Goal: Task Accomplishment & Management: Manage account settings

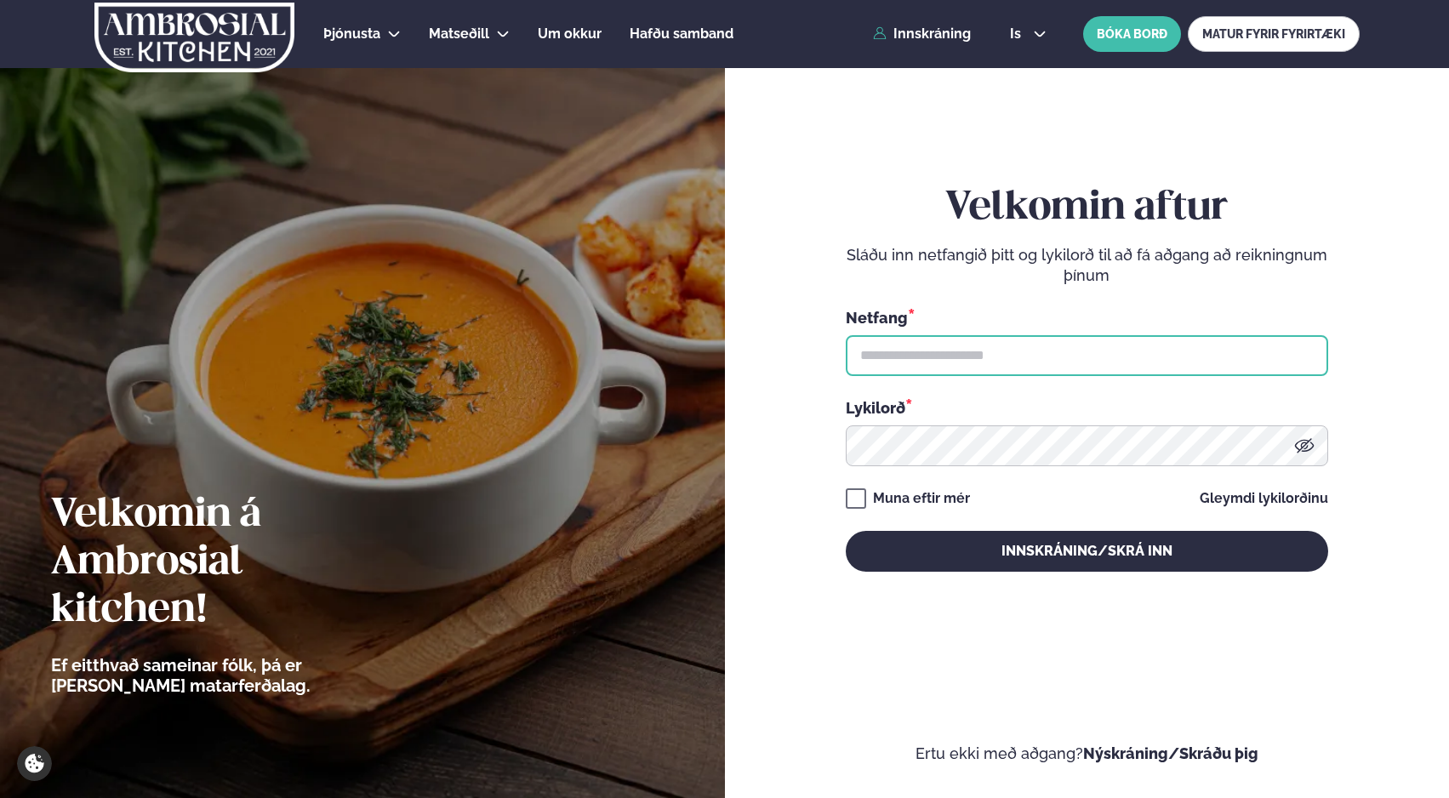
drag, startPoint x: 940, startPoint y: 357, endPoint x: 925, endPoint y: 354, distance: 15.7
click at [939, 357] on input "text" at bounding box center [1087, 355] width 482 height 41
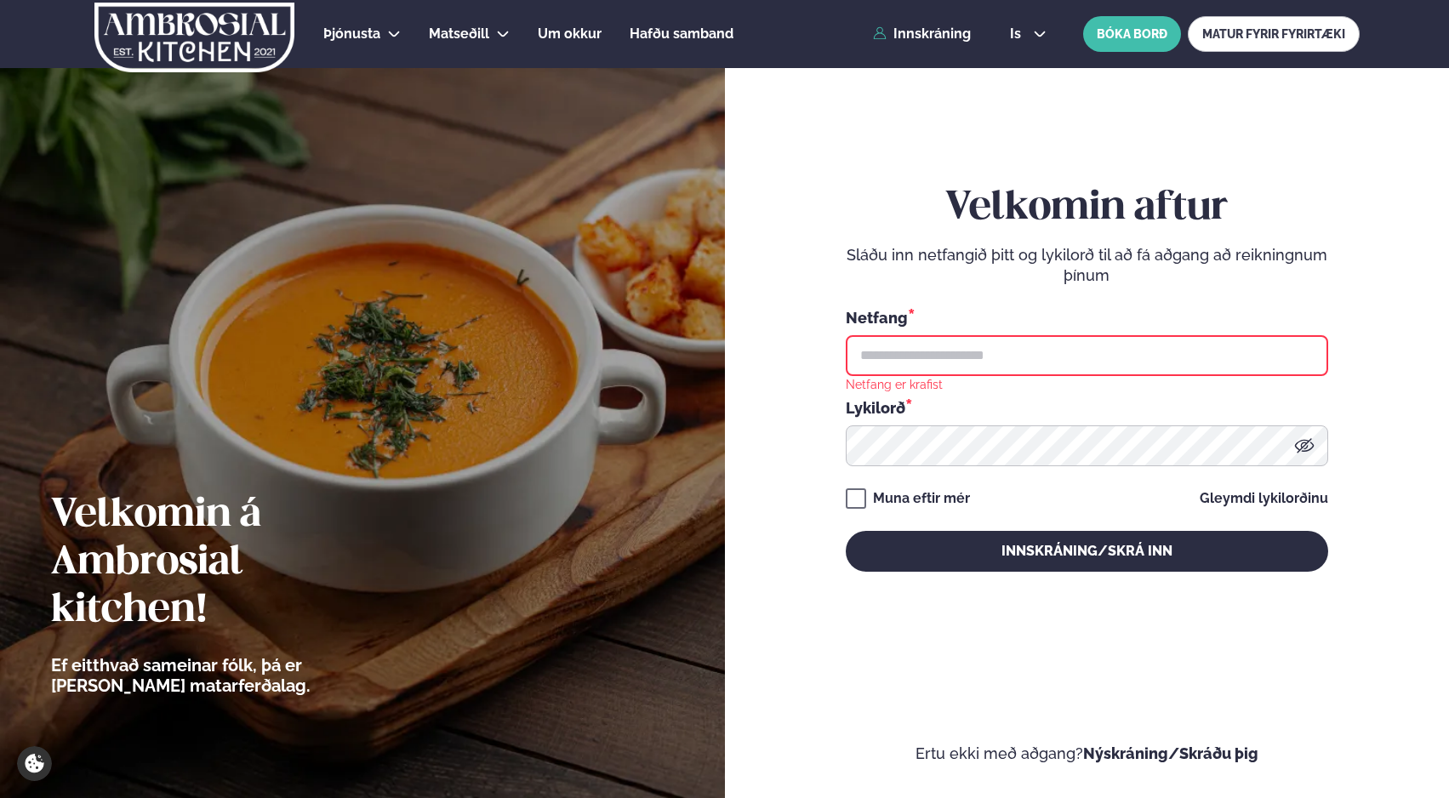
type input "**********"
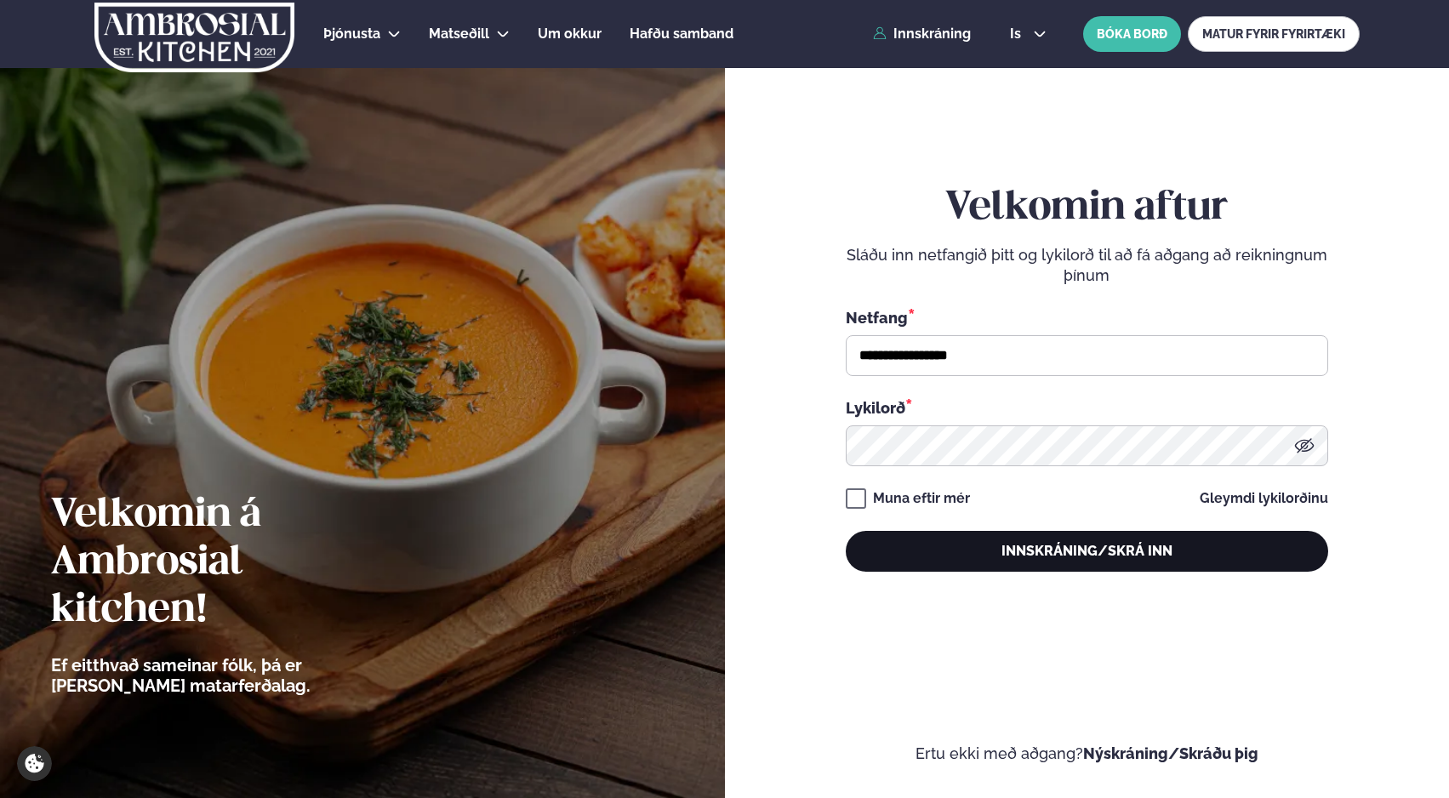
click at [1032, 554] on button "Innskráning/Skrá inn" at bounding box center [1087, 551] width 482 height 41
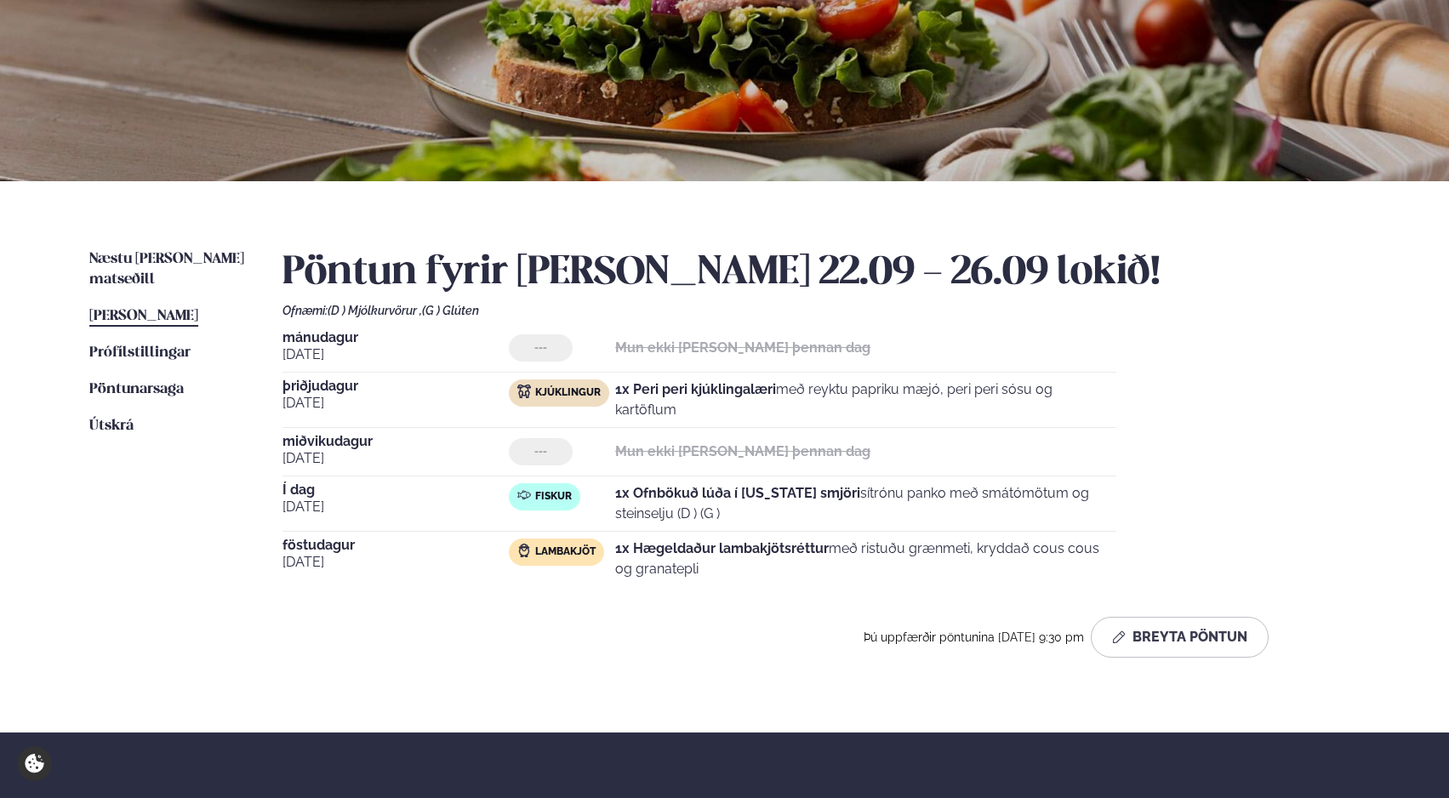
scroll to position [201, 0]
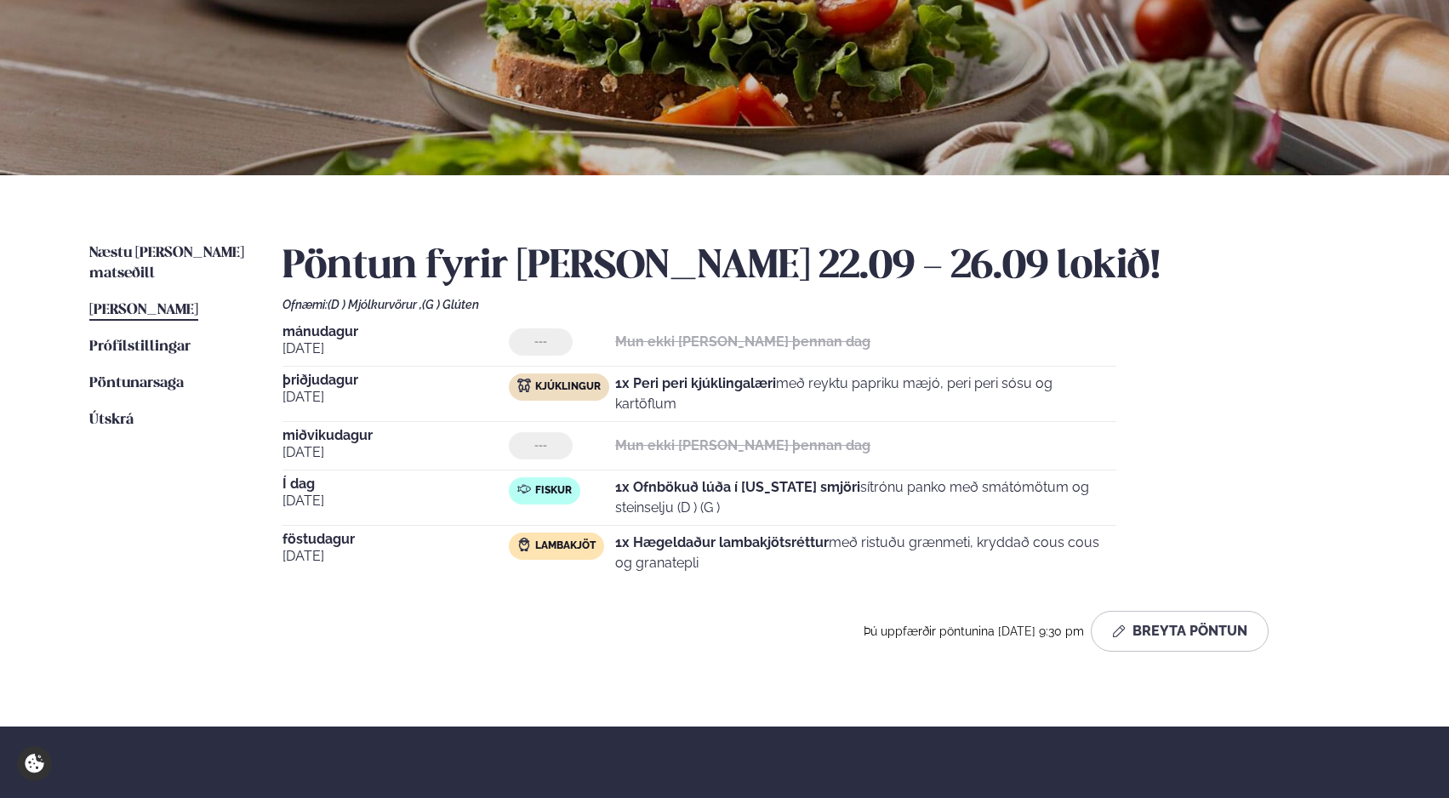
click at [1236, 380] on div "[DATE] --- Mun ekki [PERSON_NAME] þennan dag [DATE] Kjúklingur 1x Peri peri kjú…" at bounding box center [821, 452] width 1077 height 255
click at [150, 236] on div "Næstu [PERSON_NAME] matseðill Næsta vika [PERSON_NAME] matseðill [PERSON_NAME] …" at bounding box center [724, 450] width 1373 height 551
click at [150, 247] on span "Næstu [PERSON_NAME] matseðill" at bounding box center [166, 263] width 155 height 35
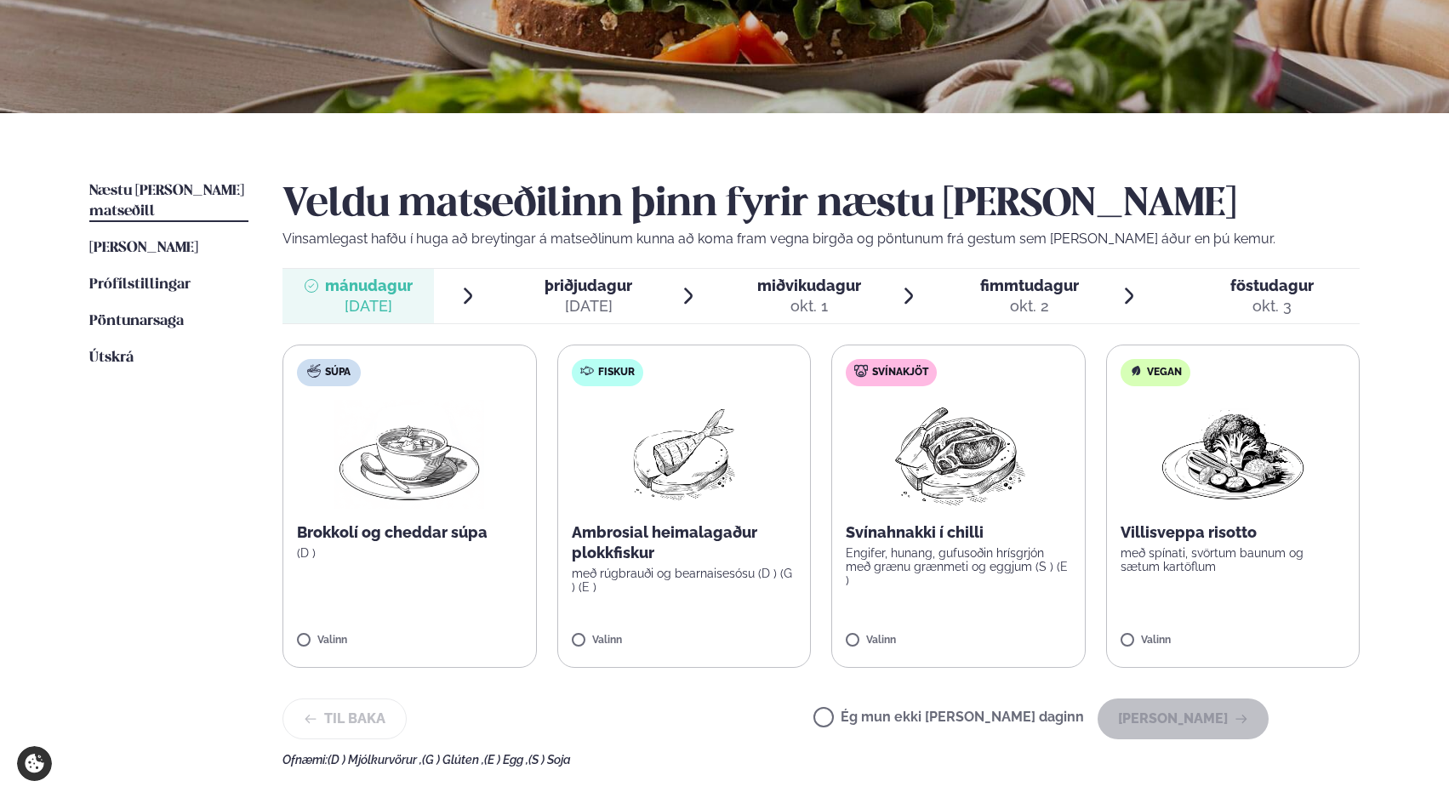
scroll to position [261, 0]
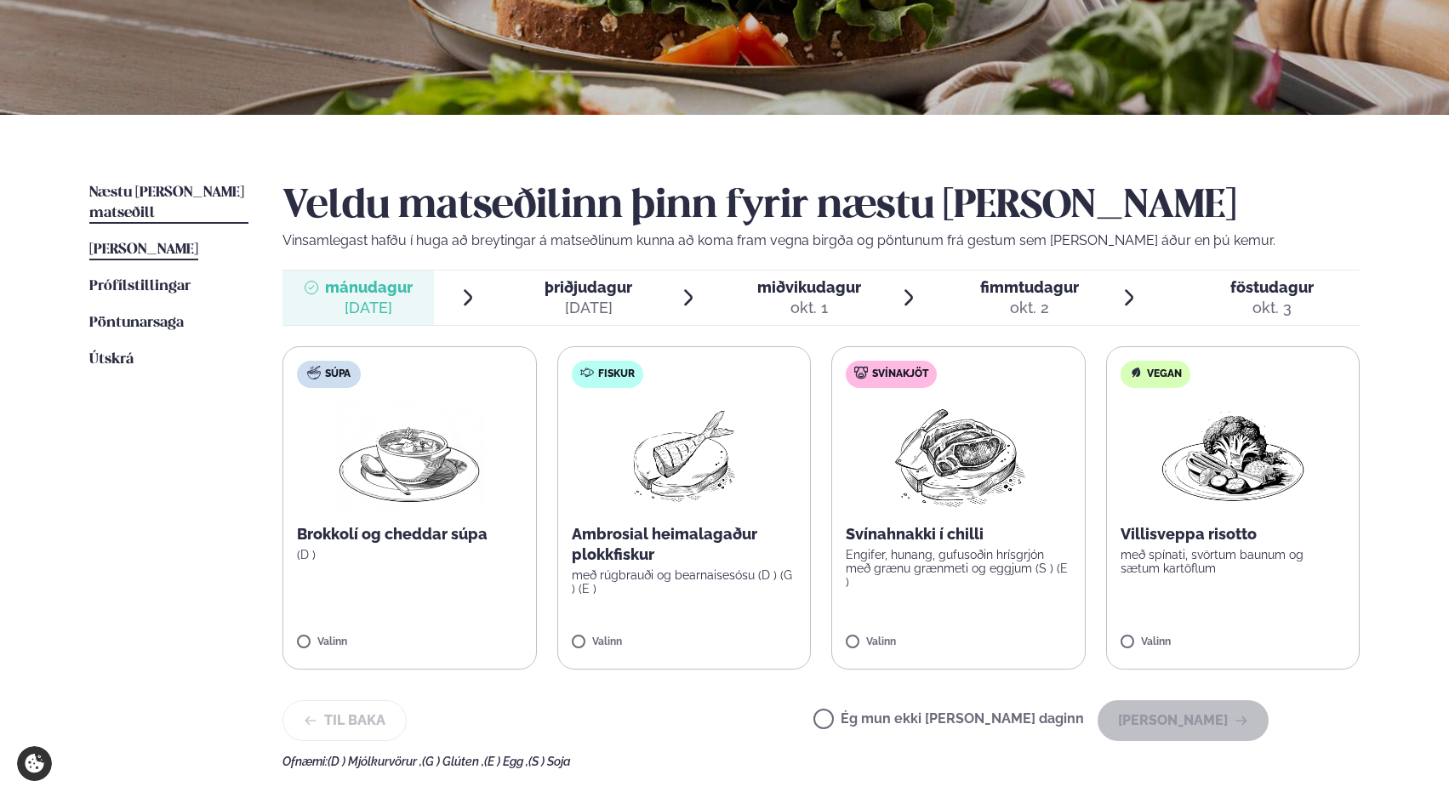
click at [157, 243] on span "[PERSON_NAME]" at bounding box center [143, 250] width 109 height 14
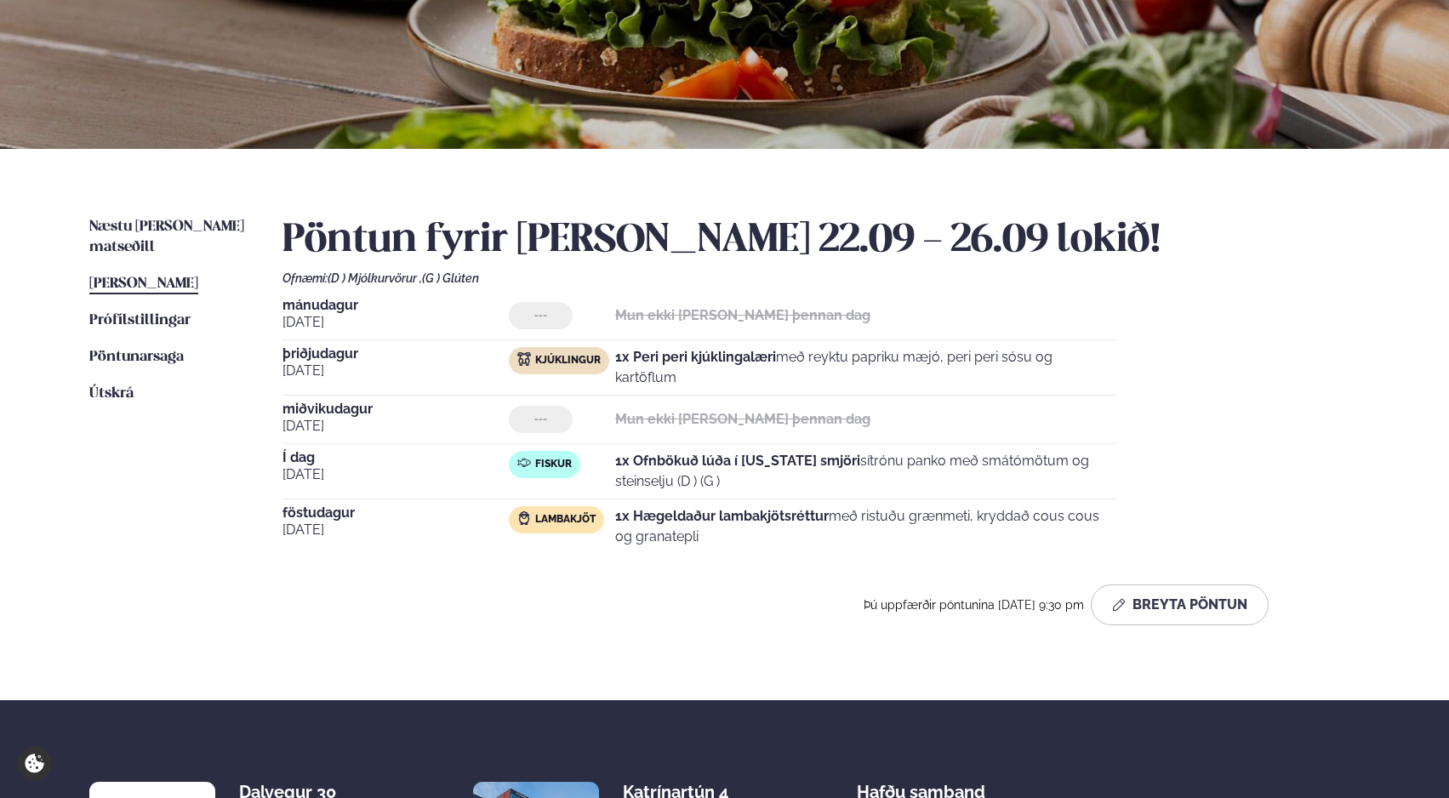
scroll to position [465, 0]
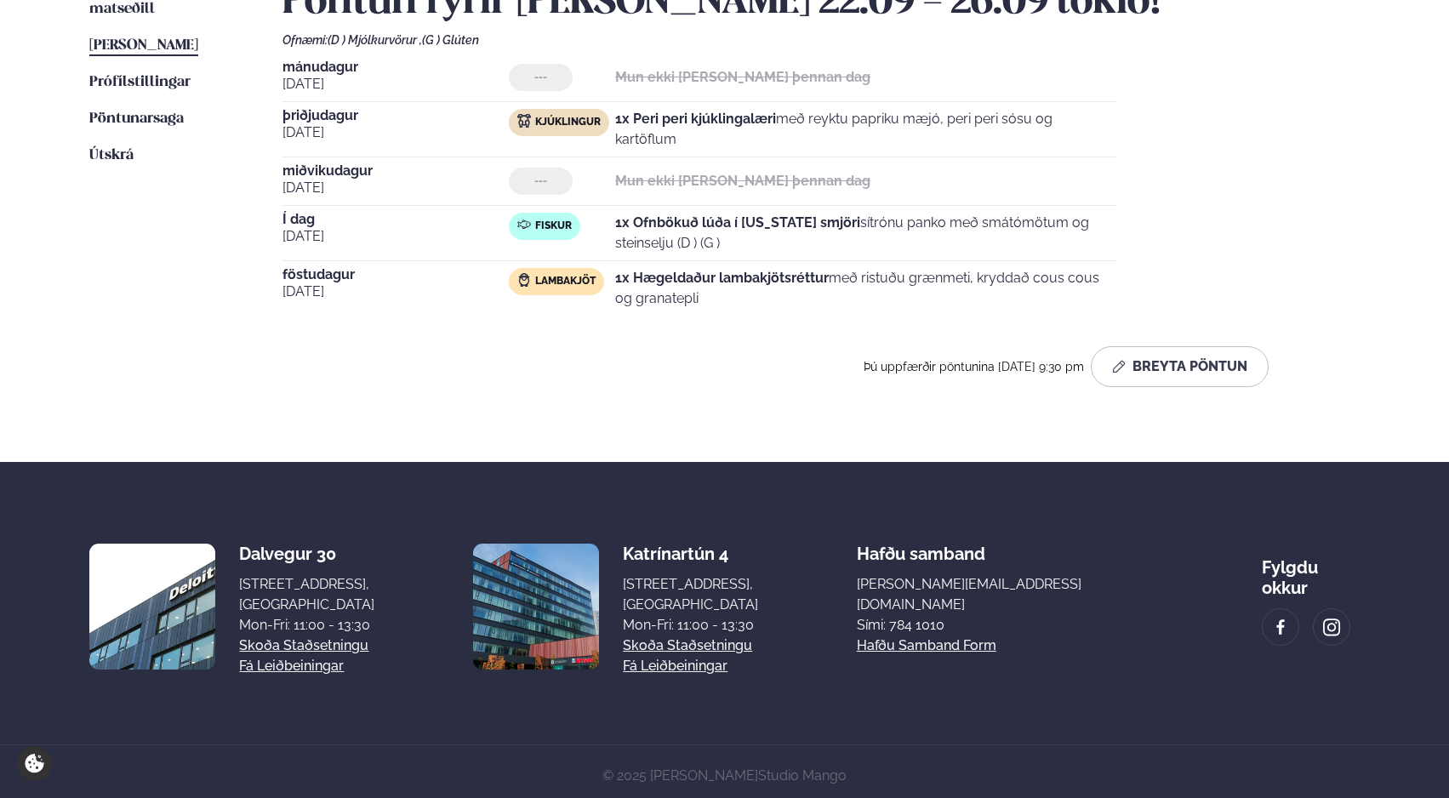
drag, startPoint x: 1214, startPoint y: 389, endPoint x: 1213, endPoint y: 380, distance: 8.7
click at [1214, 389] on div "Pöntun fyrir [PERSON_NAME] 22.09 - 26.09 lokið! Ofnæmi: (D ) Mjólkurvörur , (G …" at bounding box center [821, 190] width 1077 height 422
click at [1207, 358] on button "Breyta Pöntun" at bounding box center [1180, 366] width 178 height 41
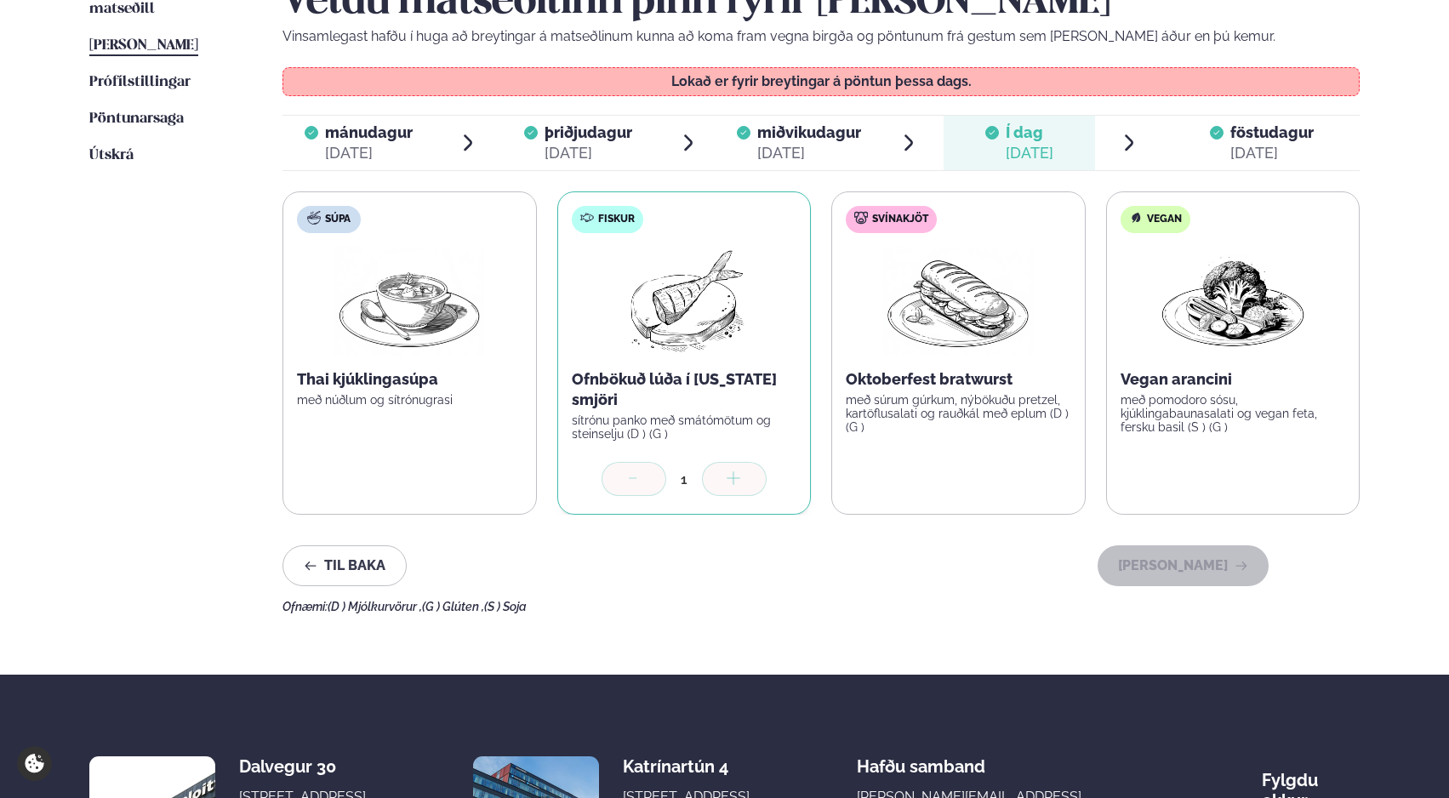
click at [1224, 135] on span "föstudagur fös. [DATE]" at bounding box center [1262, 143] width 196 height 54
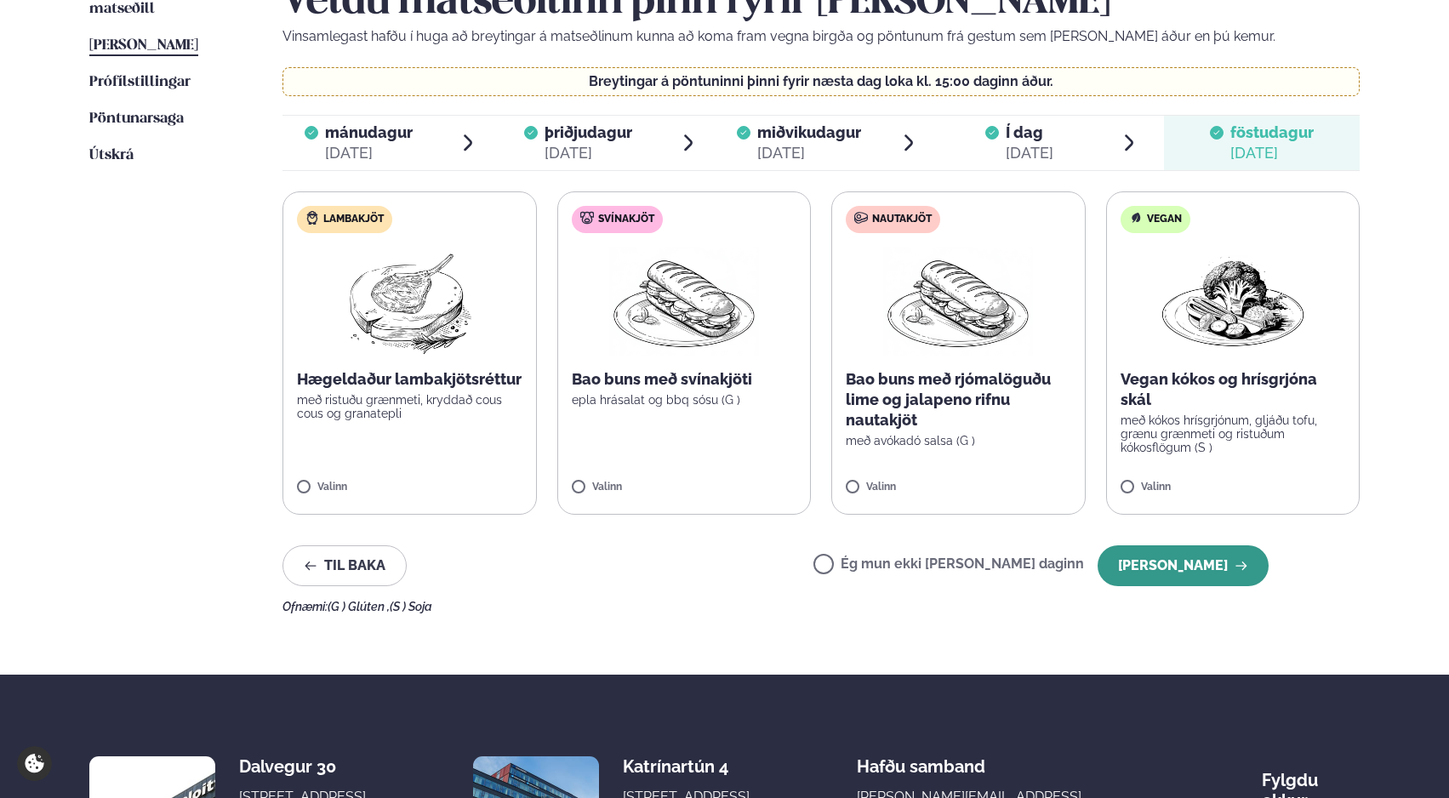
click at [1205, 567] on button "[PERSON_NAME]" at bounding box center [1183, 565] width 171 height 41
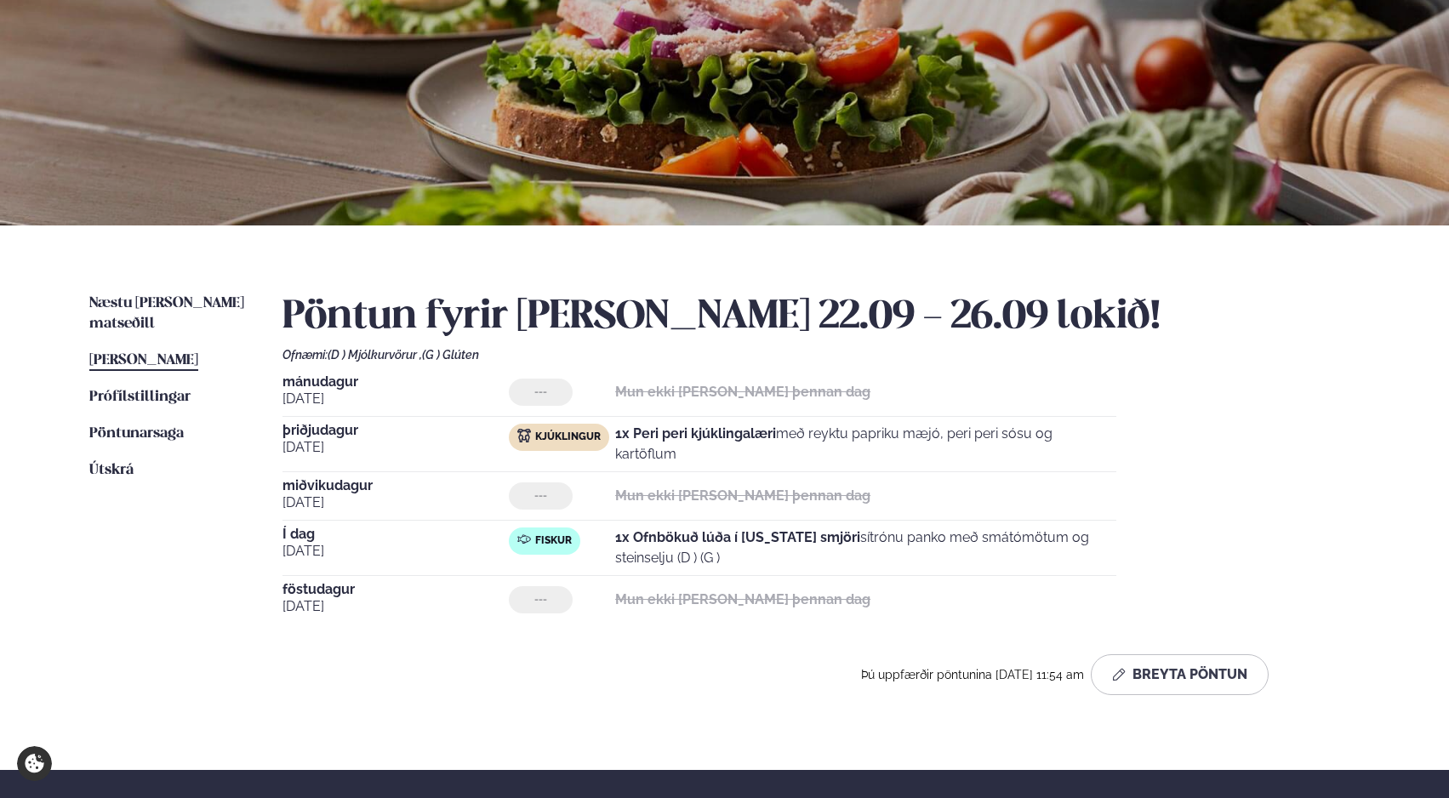
scroll to position [71, 0]
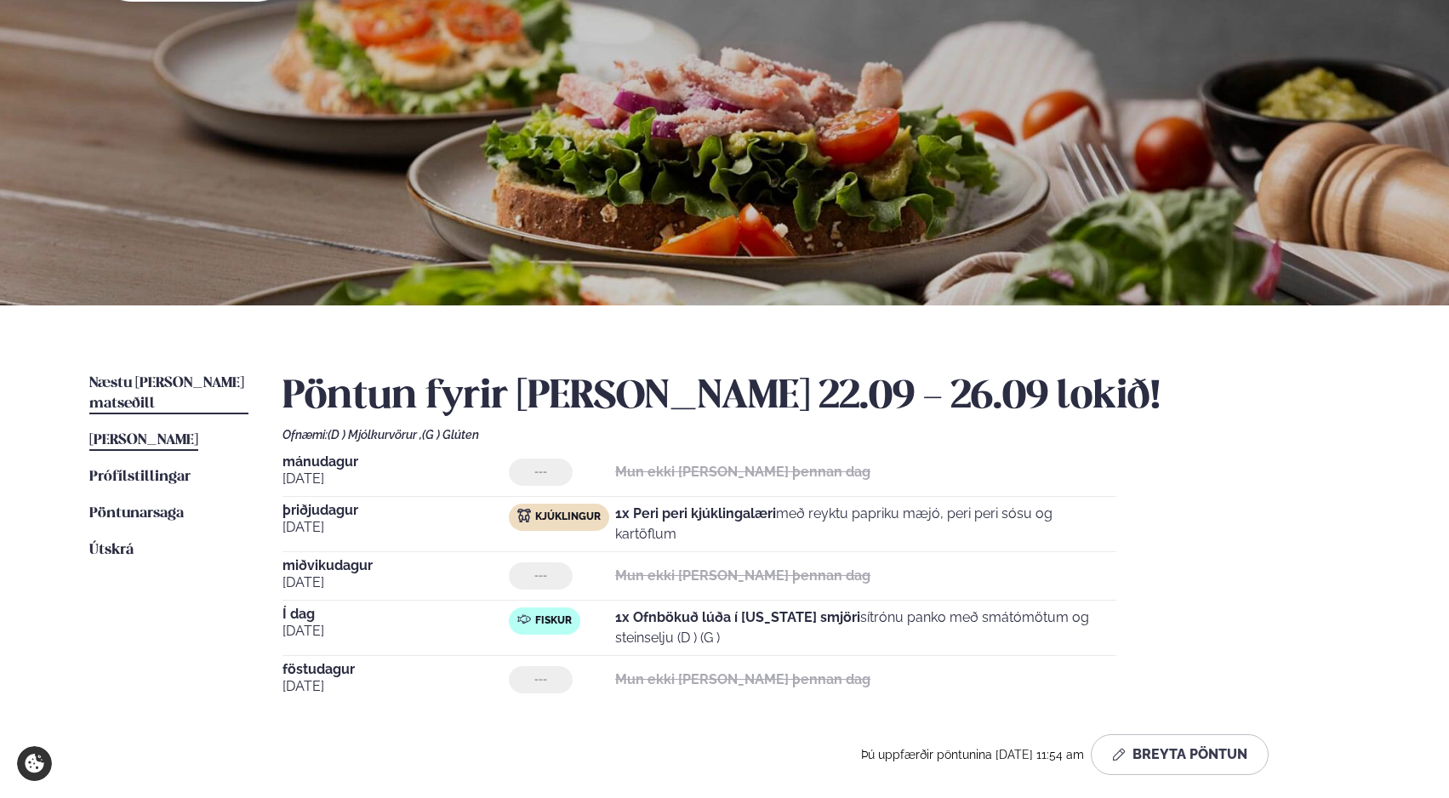
click at [114, 380] on span "Næstu [PERSON_NAME] matseðill" at bounding box center [166, 393] width 155 height 35
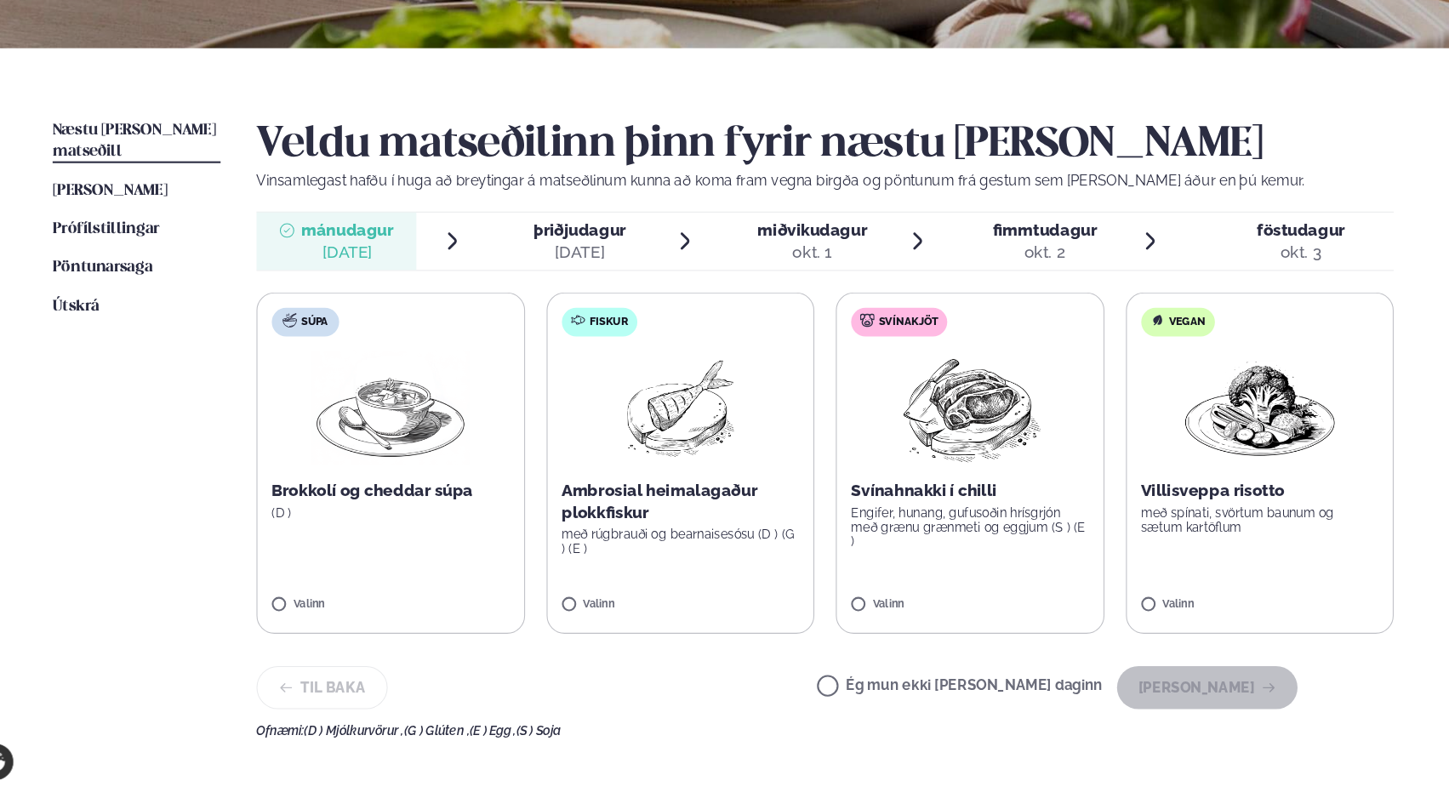
scroll to position [301, 0]
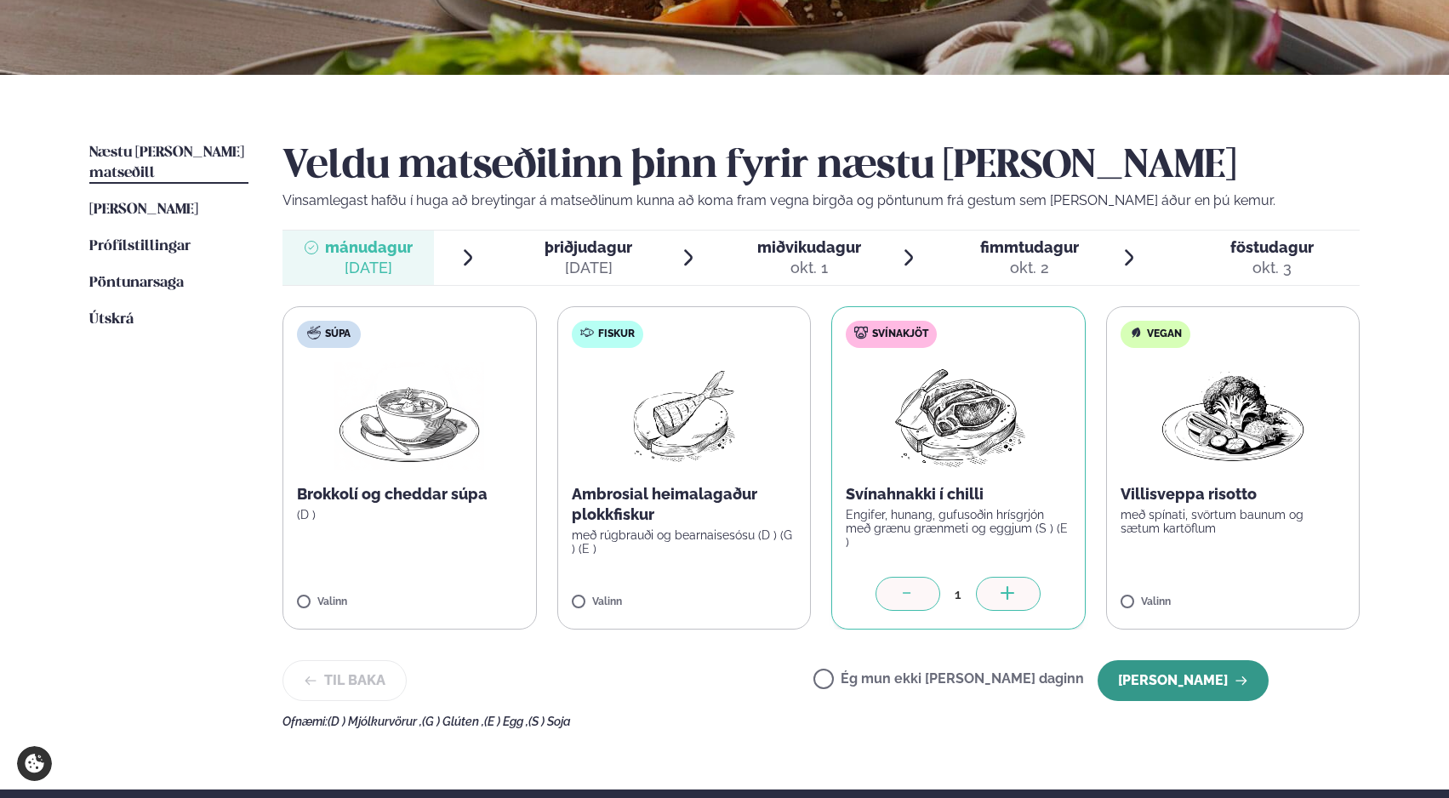
click at [1203, 674] on button "[PERSON_NAME]" at bounding box center [1183, 680] width 171 height 41
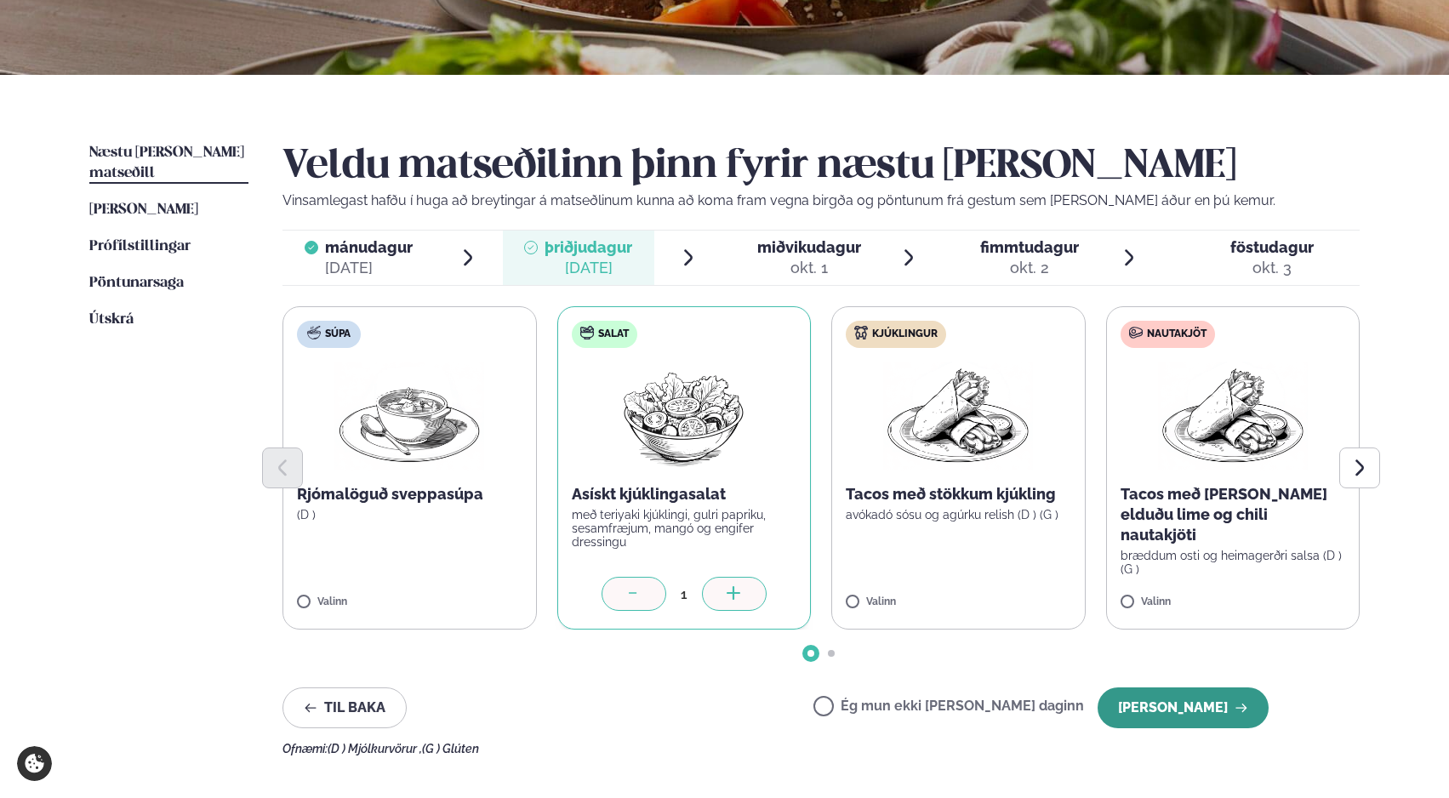
click at [1239, 715] on button "[PERSON_NAME]" at bounding box center [1183, 708] width 171 height 41
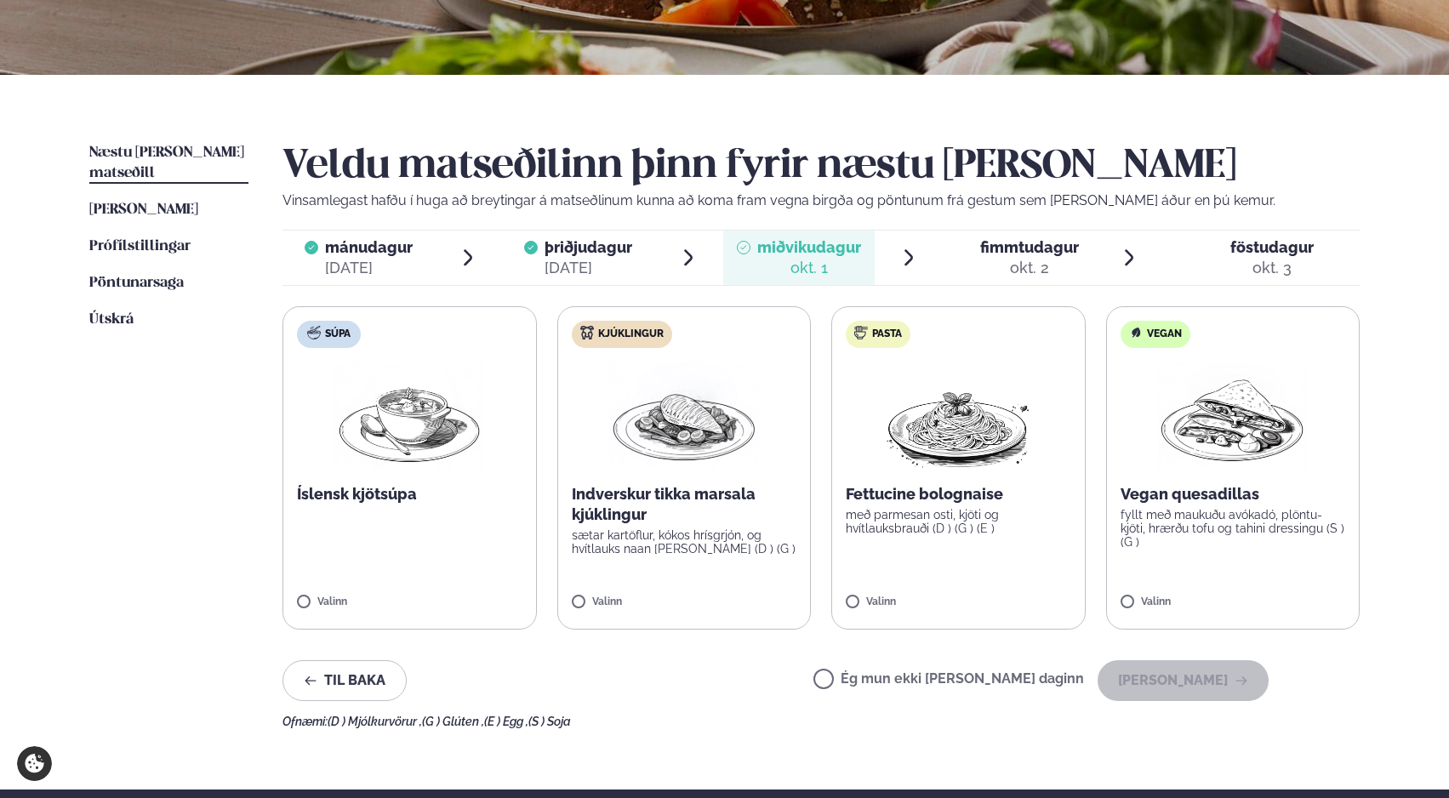
click at [305, 594] on label "Súpa Íslensk kjötsúpa Valinn" at bounding box center [410, 467] width 254 height 323
click at [373, 545] on label "Súpa Íslensk kjötsúpa Valinn" at bounding box center [409, 467] width 254 height 323
click at [426, 440] on img at bounding box center [409, 416] width 150 height 109
click at [1205, 680] on button "[PERSON_NAME]" at bounding box center [1183, 680] width 171 height 41
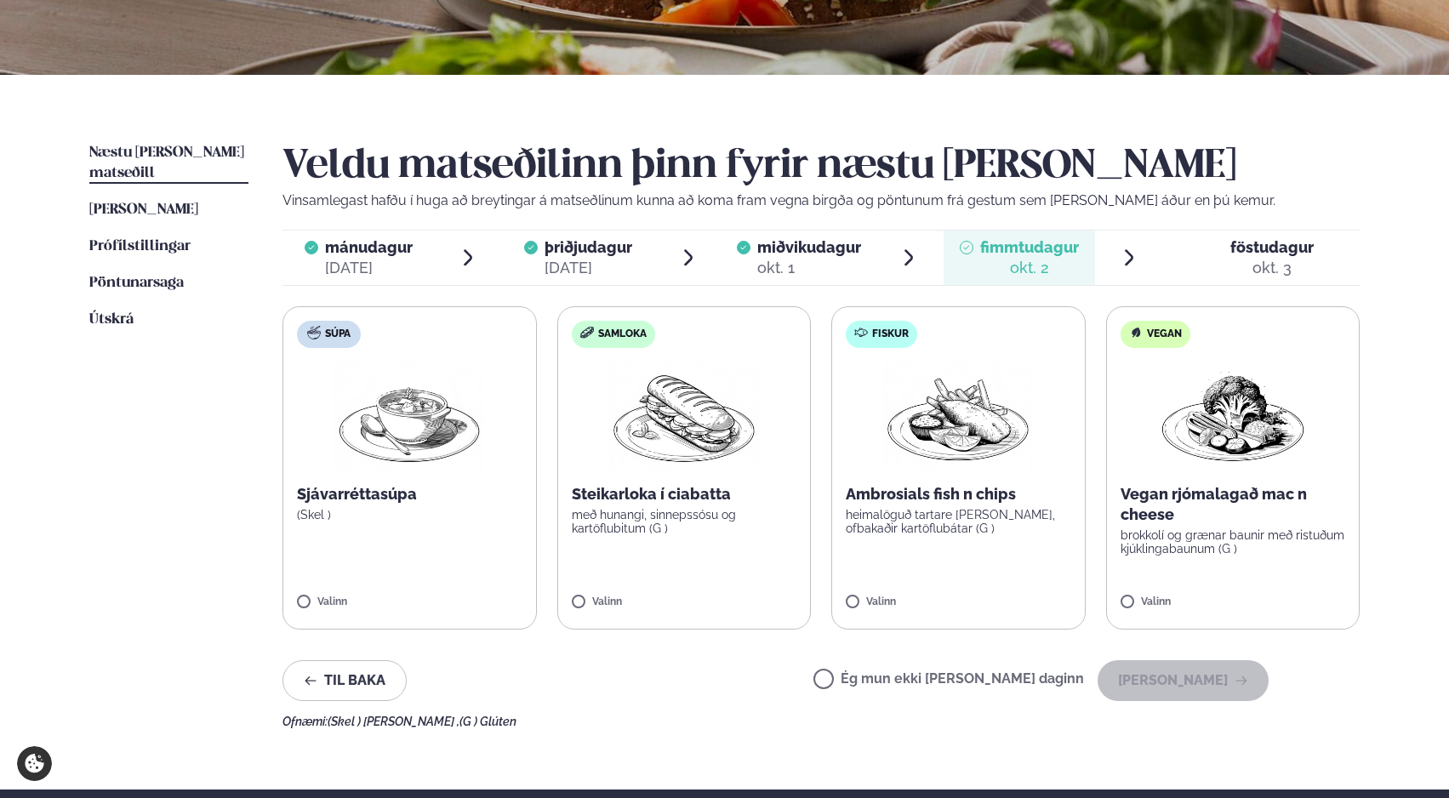
click at [408, 524] on label "Súpa Sjávarréttasúpa (Skel ) Valinn" at bounding box center [410, 467] width 254 height 323
click at [333, 591] on label "Súpa Sjávarréttasúpa (Skel ) Valinn" at bounding box center [410, 467] width 254 height 323
click at [1181, 675] on button "[PERSON_NAME]" at bounding box center [1183, 680] width 171 height 41
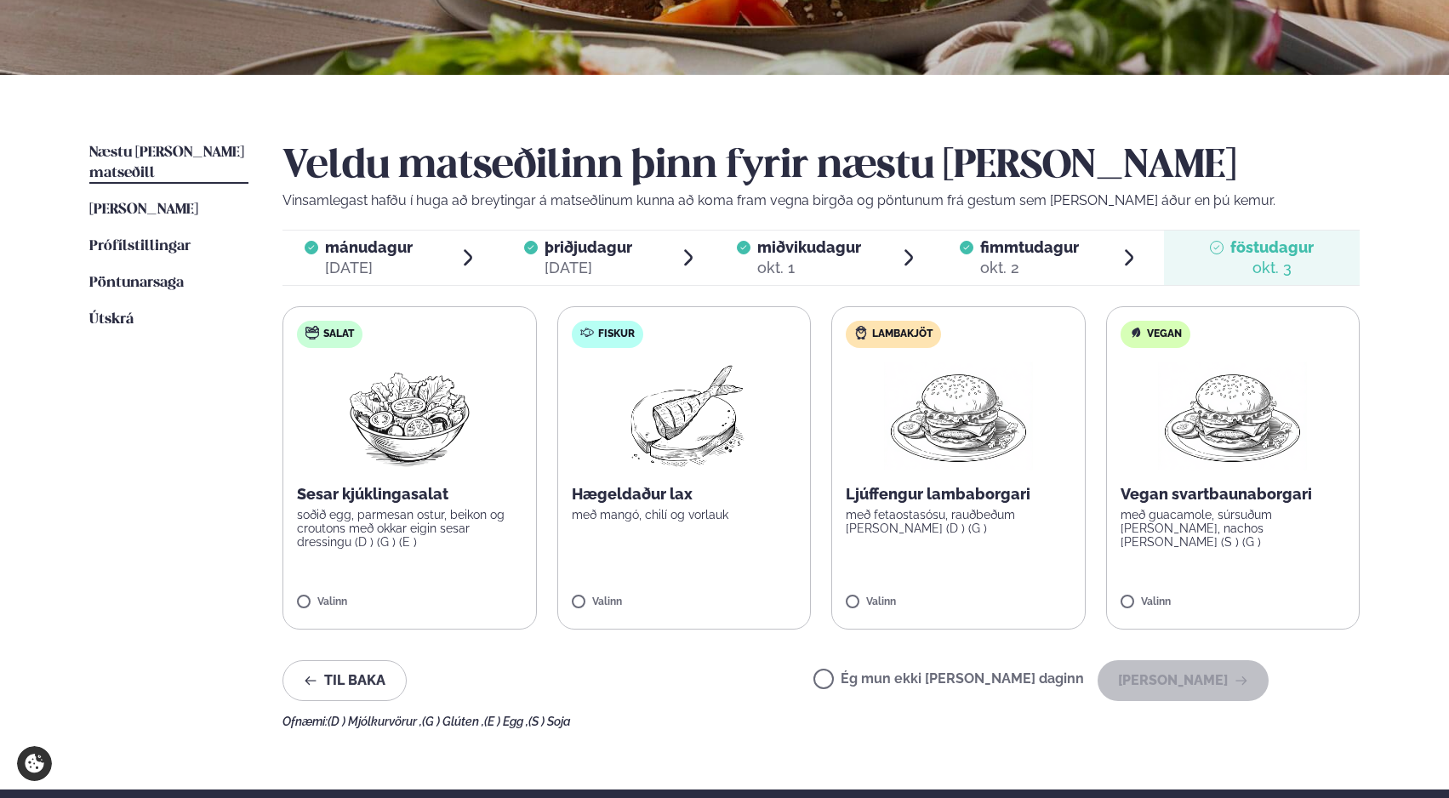
click at [600, 591] on label "Fiskur Hægeldaður lax með mangó, chilí og [PERSON_NAME]" at bounding box center [684, 467] width 254 height 323
click at [1173, 671] on button "[PERSON_NAME]" at bounding box center [1183, 680] width 171 height 41
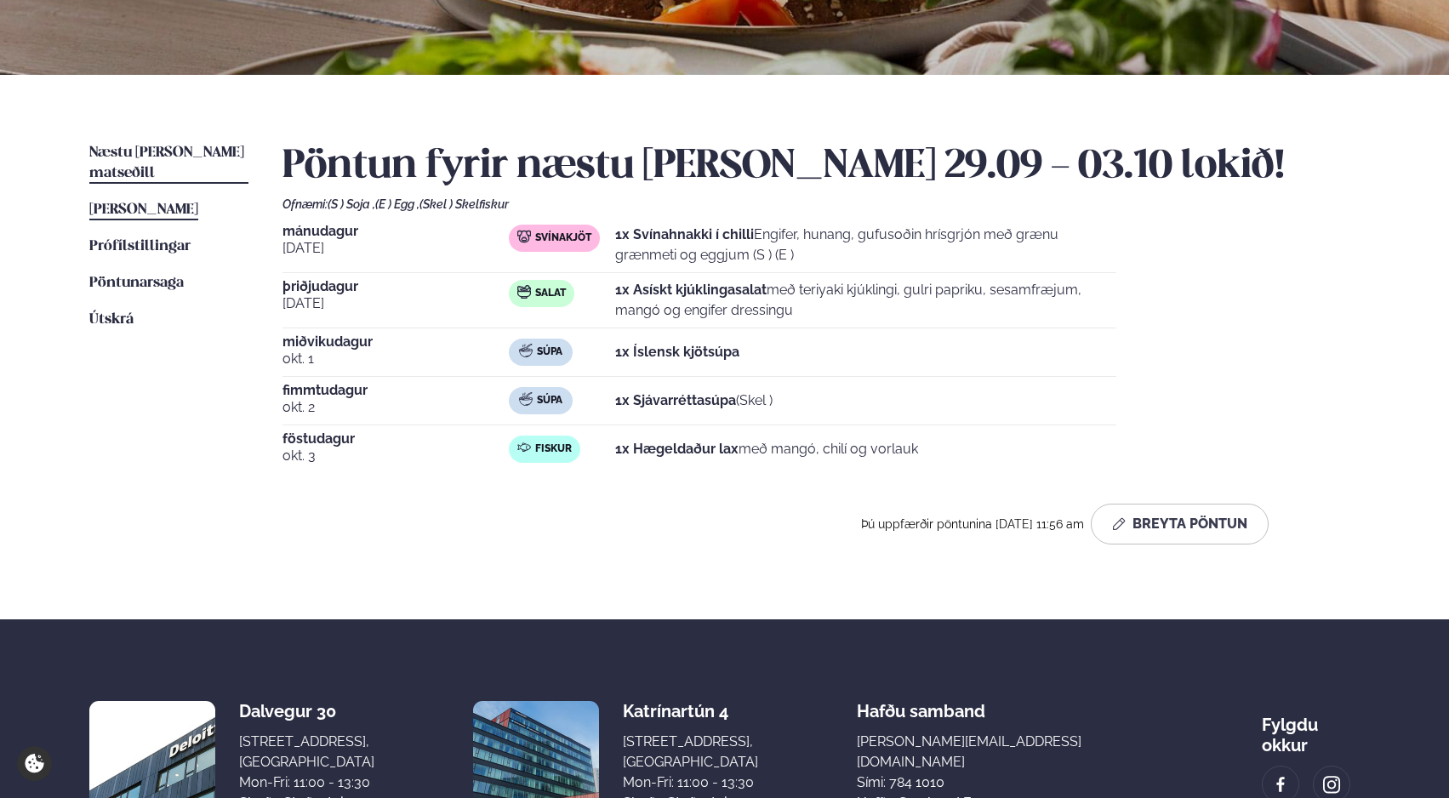
click at [123, 203] on span "[PERSON_NAME]" at bounding box center [143, 210] width 109 height 14
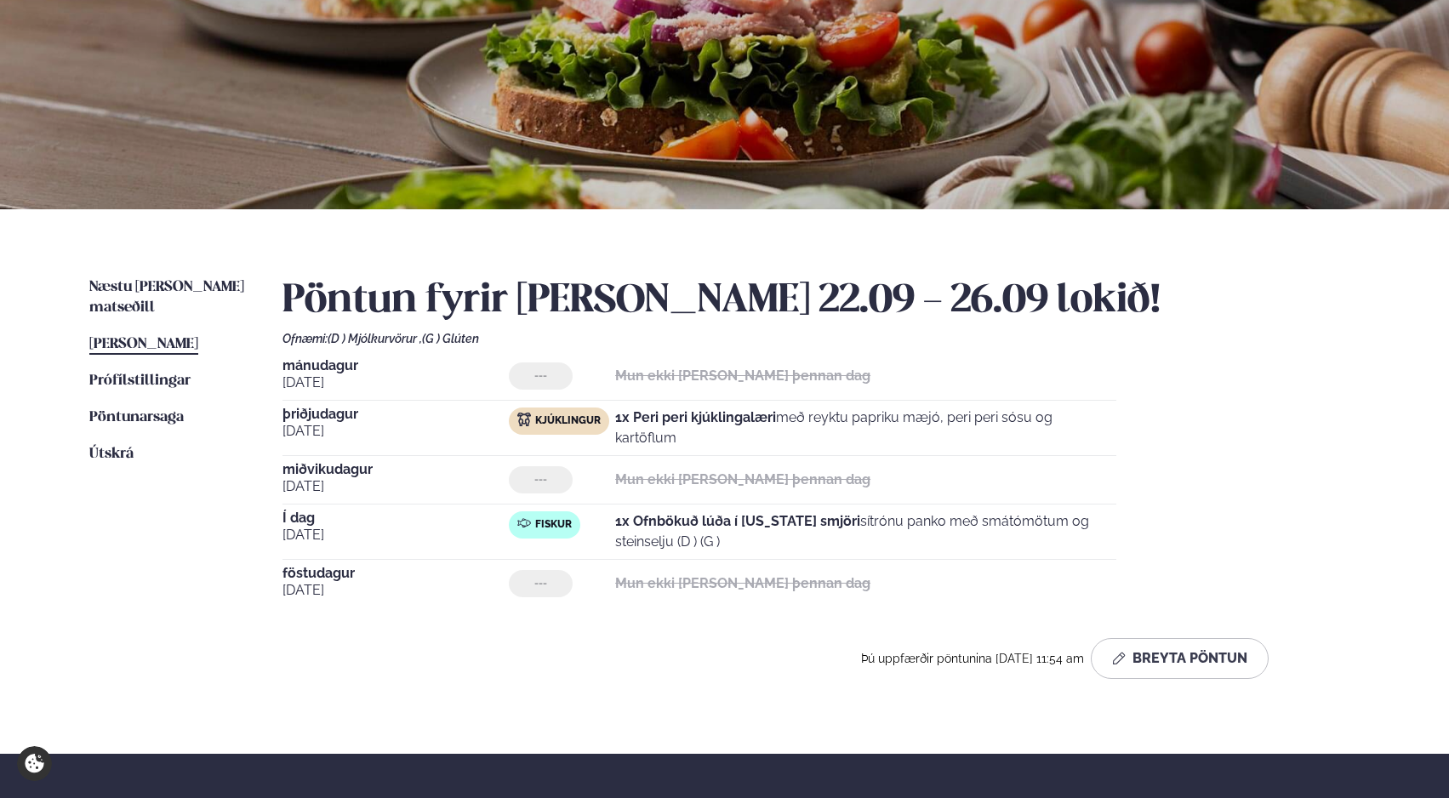
scroll to position [459, 0]
